Goal: Find specific page/section: Find specific page/section

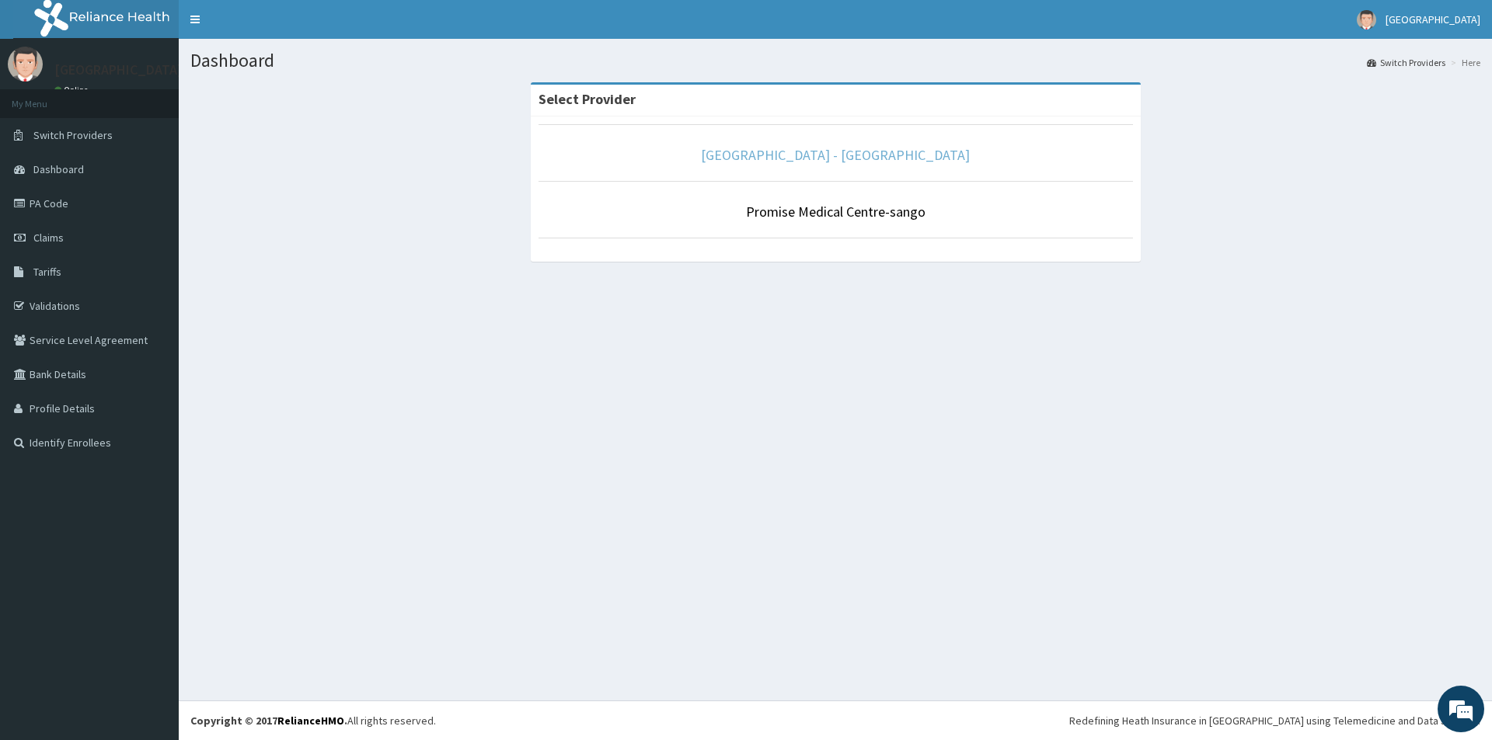
click at [855, 161] on link "[GEOGRAPHIC_DATA] - [GEOGRAPHIC_DATA]" at bounding box center [835, 155] width 269 height 18
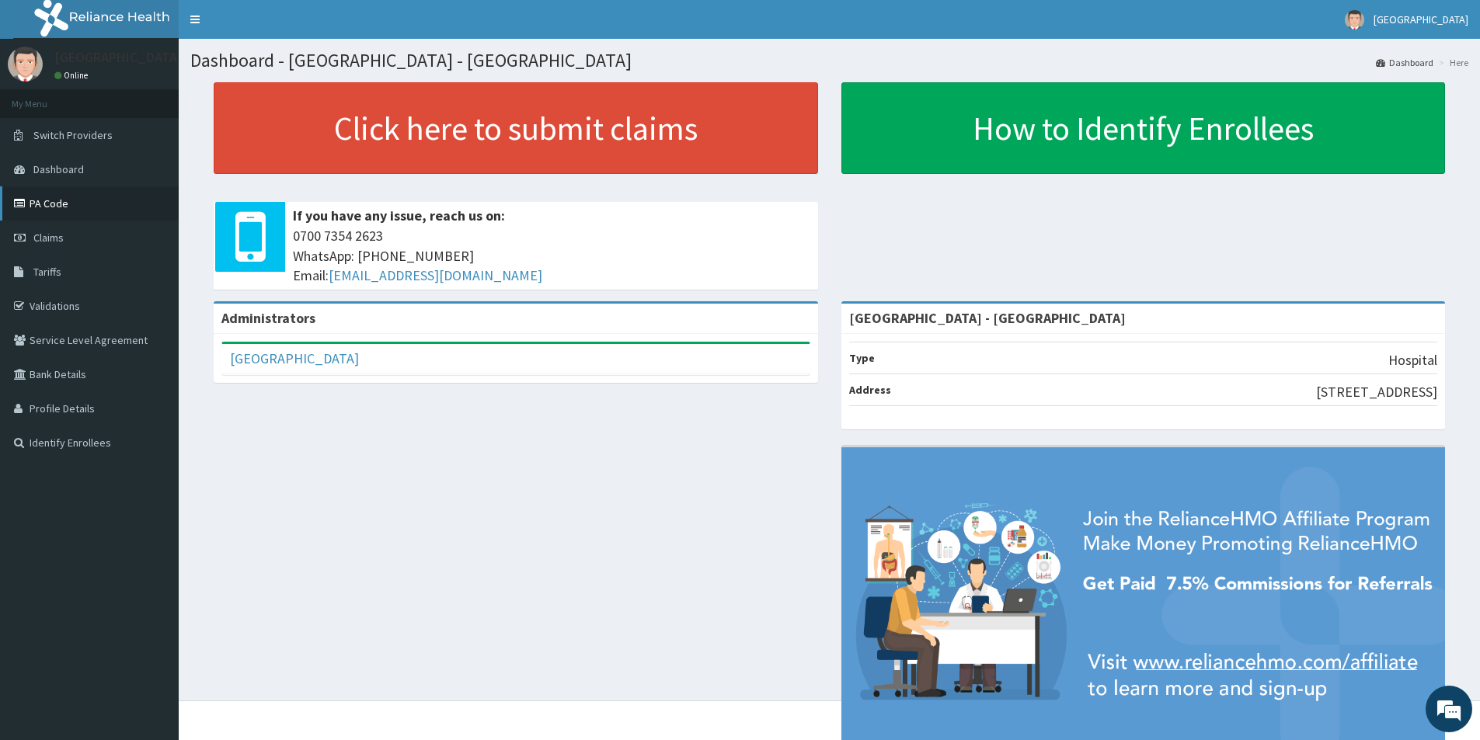
click at [71, 197] on link "PA Code" at bounding box center [89, 203] width 179 height 34
